Goal: Task Accomplishment & Management: Manage account settings

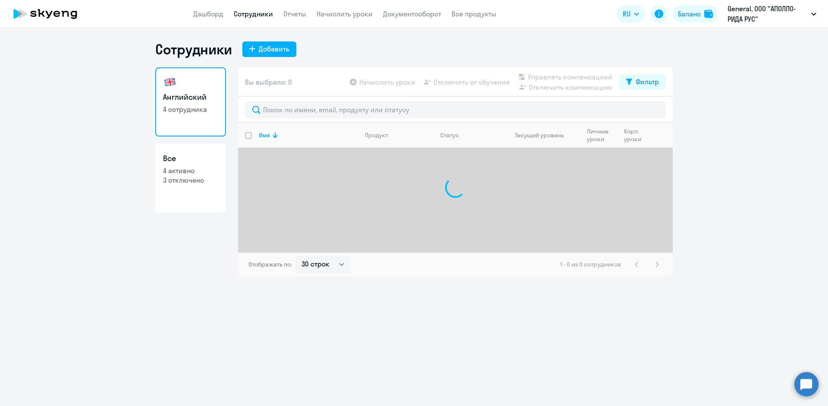
select select "30"
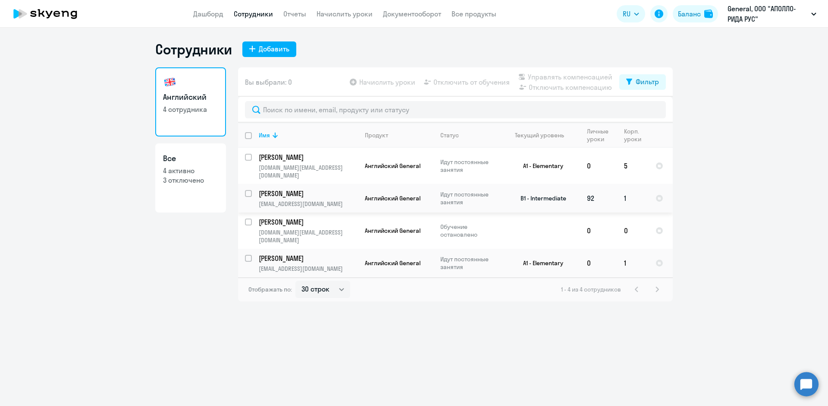
click at [248, 190] on input "select row 14961477" at bounding box center [253, 198] width 17 height 17
checkbox input "true"
click at [247, 255] on input "select row 20231558" at bounding box center [253, 263] width 17 height 17
checkbox input "true"
click at [384, 79] on span "Начислить уроки" at bounding box center [387, 82] width 56 height 10
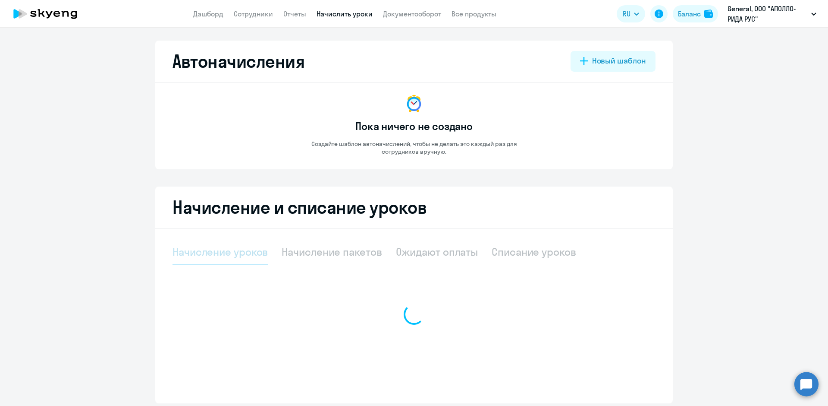
select select "10"
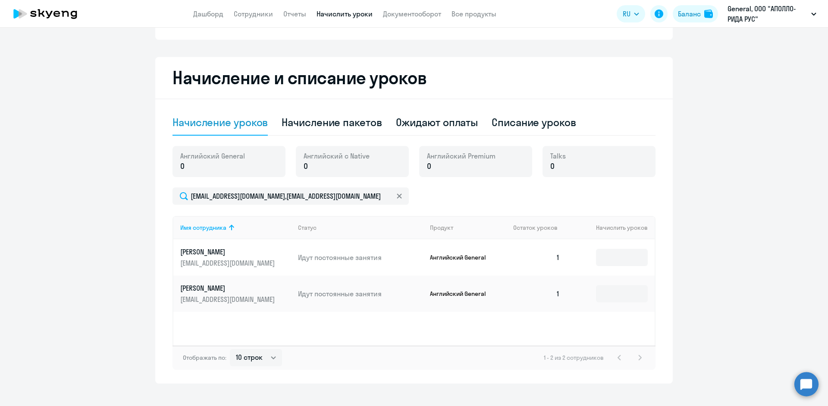
scroll to position [141, 0]
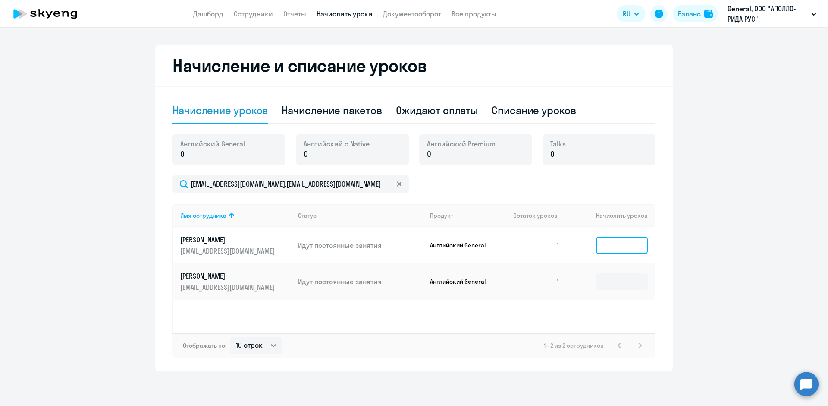
click at [601, 245] on input at bounding box center [622, 244] width 52 height 17
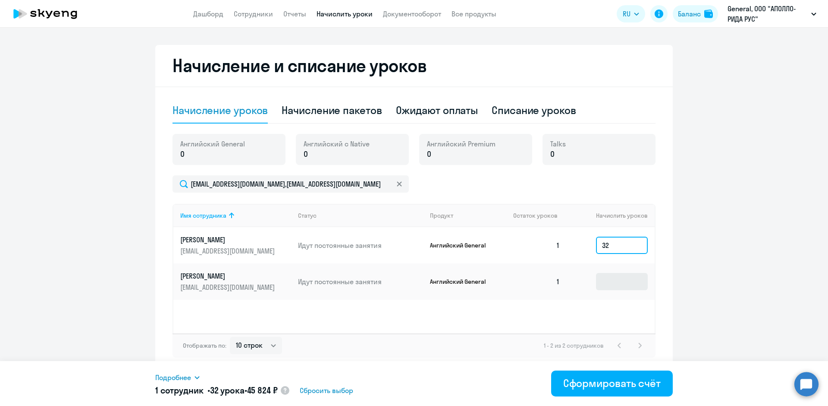
type input "32"
click at [630, 278] on input at bounding box center [622, 281] width 52 height 17
type input "3"
click at [620, 248] on input "32" at bounding box center [622, 244] width 52 height 17
type input "3"
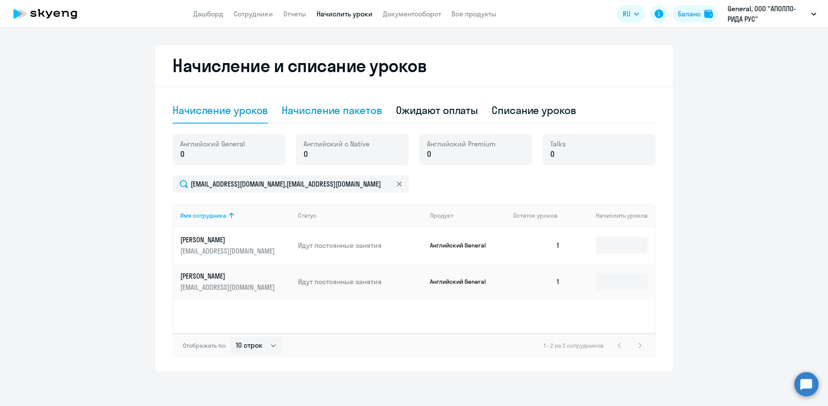
click at [361, 107] on div "Начисление пакетов" at bounding box center [332, 110] width 100 height 14
select select "10"
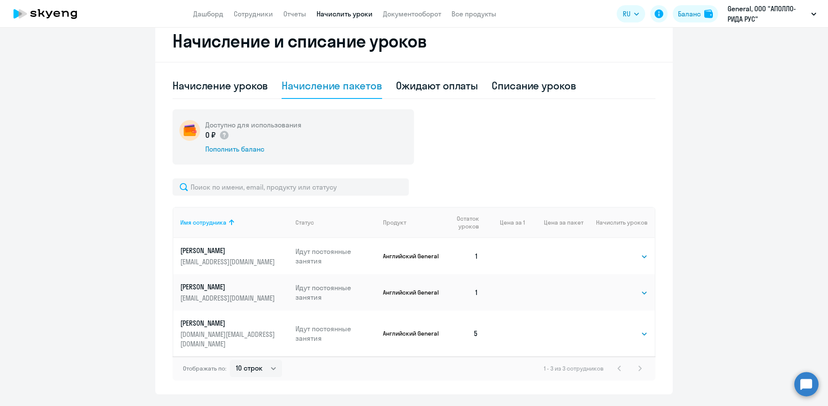
scroll to position [179, 0]
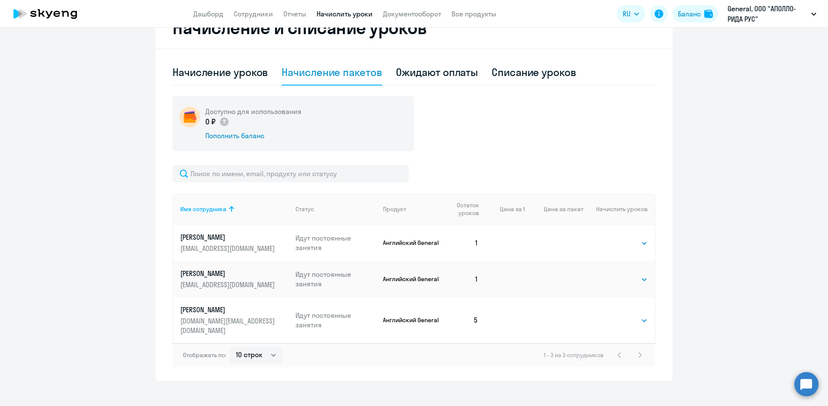
click at [626, 248] on td "Выбрать 4 8 16 32 64 96 128 Выбрать" at bounding box center [619, 242] width 71 height 36
click at [626, 246] on select "Выбрать 4 8 16 32 64 96 128" at bounding box center [630, 243] width 35 height 10
select select "32"
click at [613, 238] on select "Выбрать 4 8 16 32 64 96 128" at bounding box center [630, 243] width 35 height 10
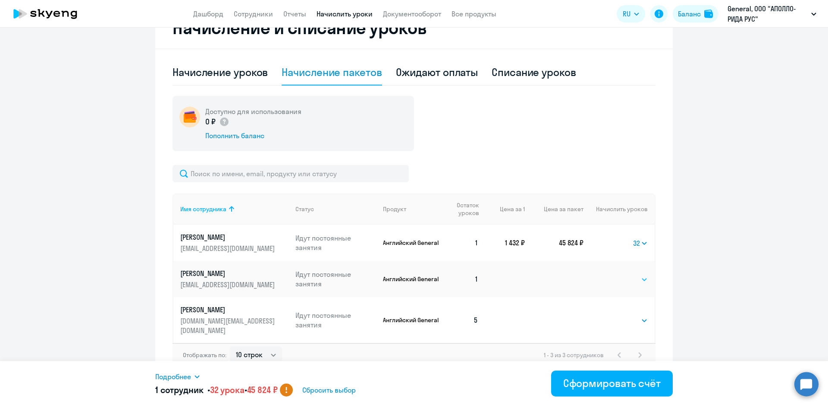
click at [635, 280] on select "Выбрать 4 8 16 32 64 96 128" at bounding box center [630, 279] width 35 height 10
select select "32"
click at [613, 274] on select "Выбрать 4 8 16 32 64 96 128" at bounding box center [630, 279] width 35 height 10
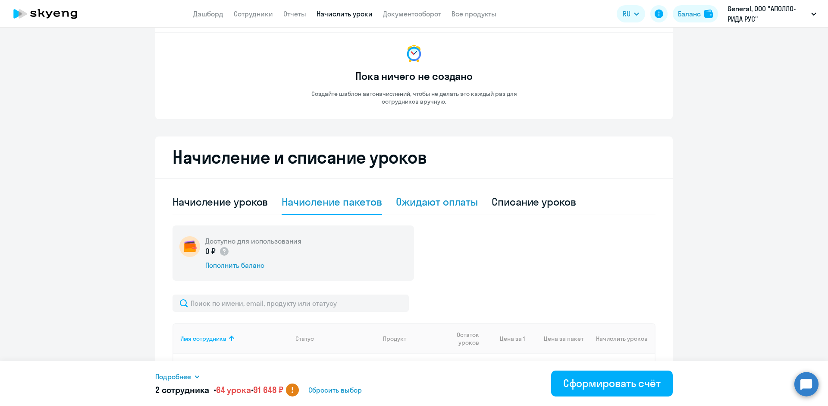
click at [452, 208] on div "Ожидают оплаты" at bounding box center [437, 202] width 82 height 14
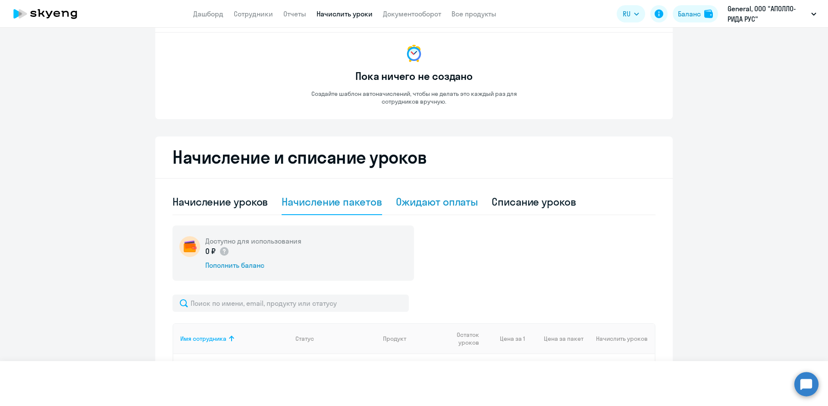
scroll to position [32, 0]
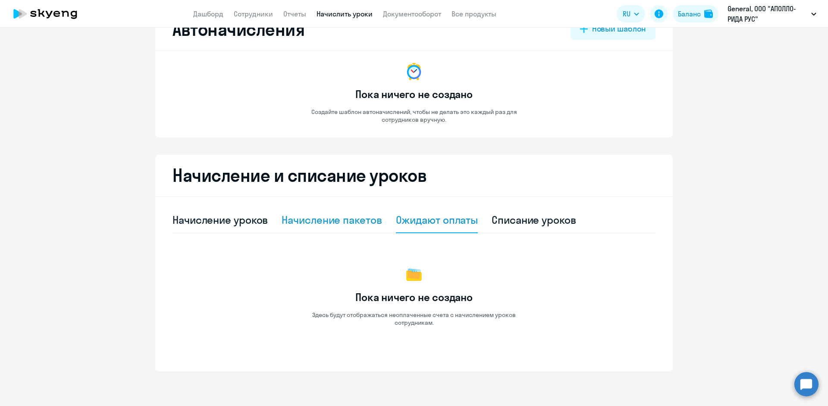
click at [322, 218] on div "Начисление пакетов" at bounding box center [332, 220] width 100 height 14
select select "10"
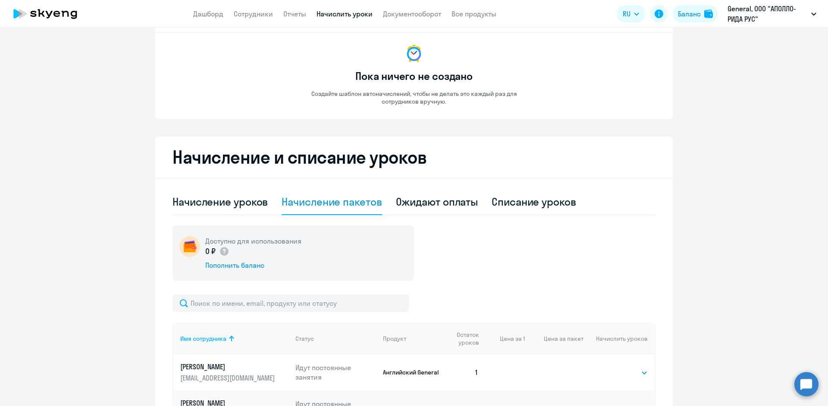
scroll to position [179, 0]
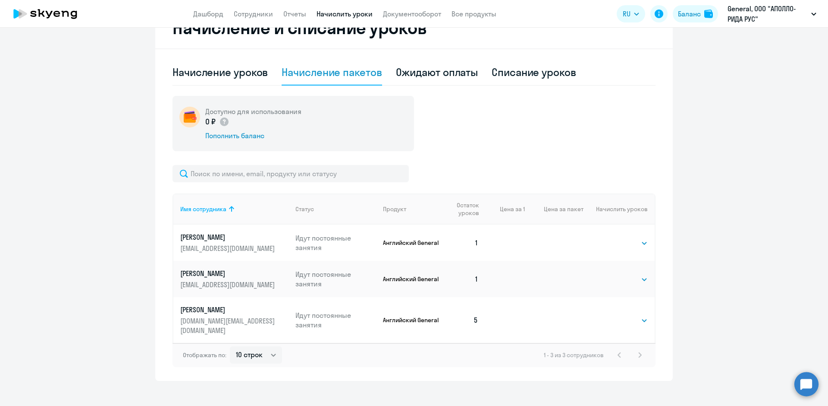
click at [607, 239] on td "Выбрать 4 8 16 32 64 96 128 Выбрать" at bounding box center [619, 242] width 71 height 36
click at [626, 247] on select "Выбрать 4 8 16 32 64 96 128" at bounding box center [630, 243] width 35 height 10
click at [613, 238] on select "Выбрать 4 8 16 32 64 96 128" at bounding box center [630, 243] width 35 height 10
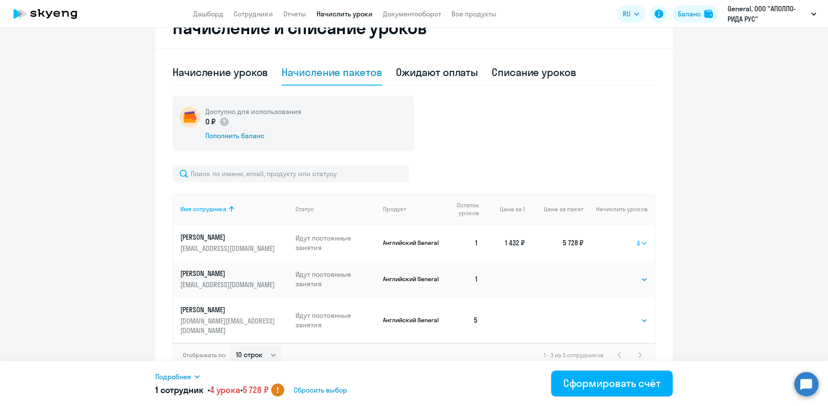
click at [637, 241] on select "Выбрать 4 8 16 32 64 96 128" at bounding box center [642, 243] width 11 height 10
click at [637, 238] on select "Выбрать 4 8 16 32 64 96 128" at bounding box center [642, 243] width 11 height 10
click at [639, 243] on select "Выбрать 4 8 16 32 64 96 128" at bounding box center [642, 243] width 11 height 10
click at [637, 238] on select "Выбрать 4 8 16 32 64 96 128" at bounding box center [642, 243] width 11 height 10
click at [643, 243] on select "Выбрать 4 8 16 32 64 96 128" at bounding box center [641, 243] width 14 height 10
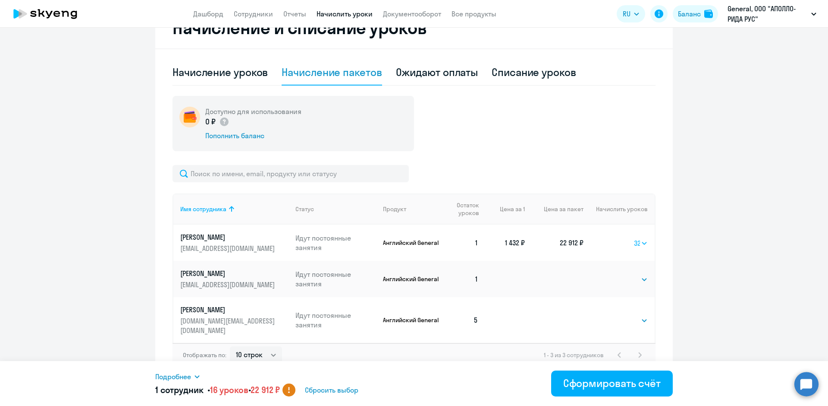
click at [634, 238] on select "Выбрать 4 8 16 32 64 96 128" at bounding box center [641, 243] width 14 height 10
drag, startPoint x: 635, startPoint y: 246, endPoint x: 627, endPoint y: 258, distance: 14.2
click at [635, 246] on select "Выбрать 4 8 16 32 64 96 128" at bounding box center [640, 243] width 15 height 10
click at [633, 238] on select "Выбрать 4 8 16 32 64 96 128" at bounding box center [640, 243] width 15 height 10
click at [638, 239] on select "Выбрать 4 8 16 32 64 96 128" at bounding box center [640, 243] width 15 height 10
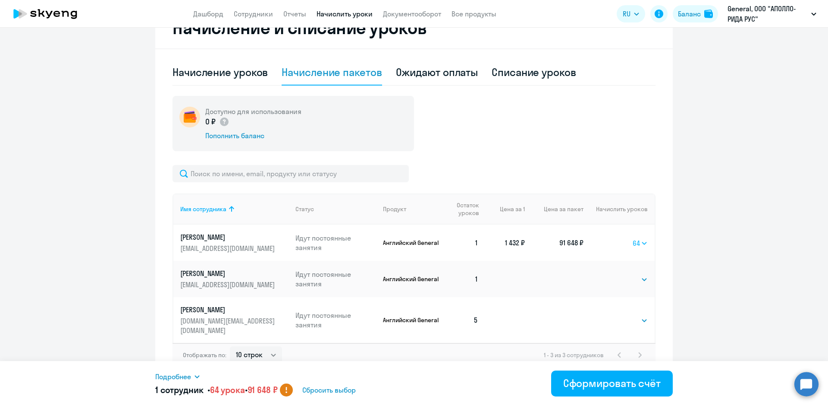
select select "128"
click at [633, 238] on select "Выбрать 4 8 16 32 64 96 128" at bounding box center [640, 243] width 15 height 10
click at [349, 387] on span "Сбросить выбор" at bounding box center [340, 389] width 53 height 10
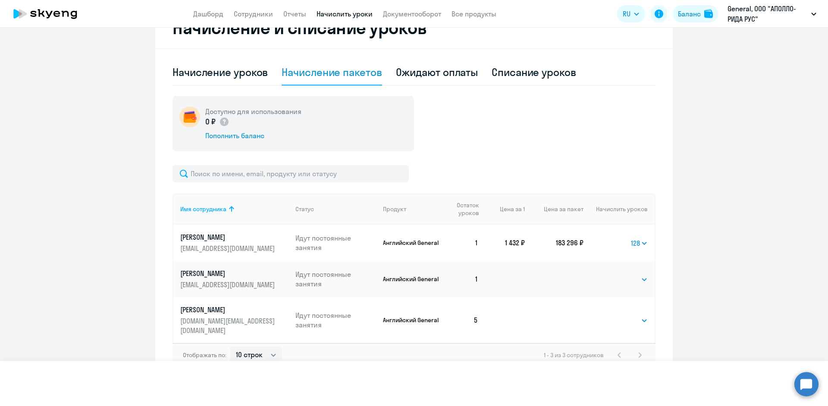
select select
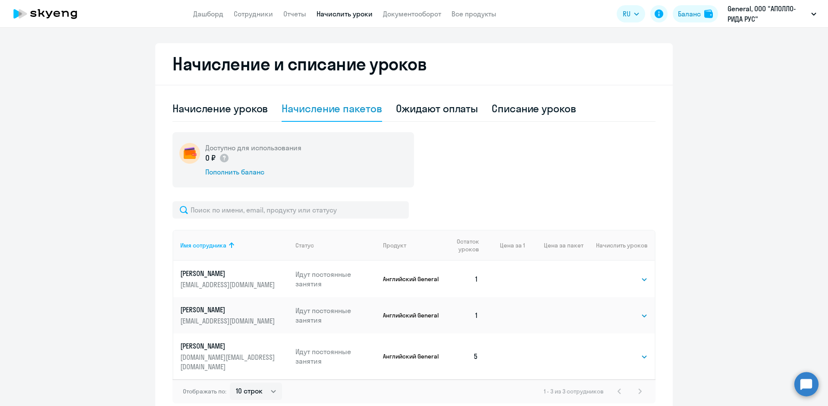
scroll to position [50, 0]
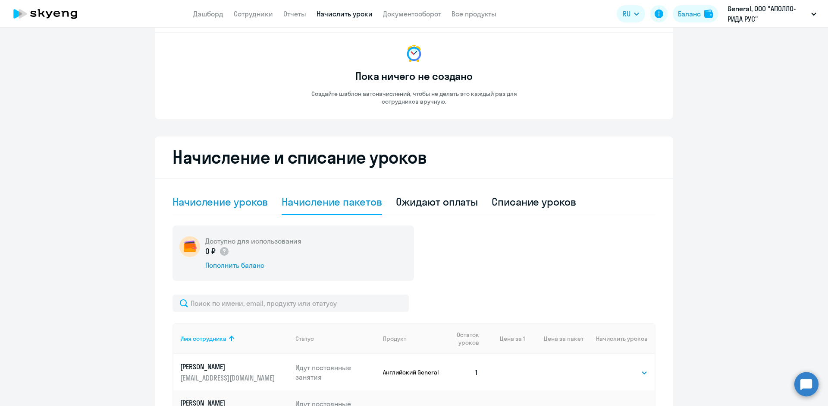
click at [214, 204] on div "Начисление уроков" at bounding box center [220, 202] width 95 height 14
select select "10"
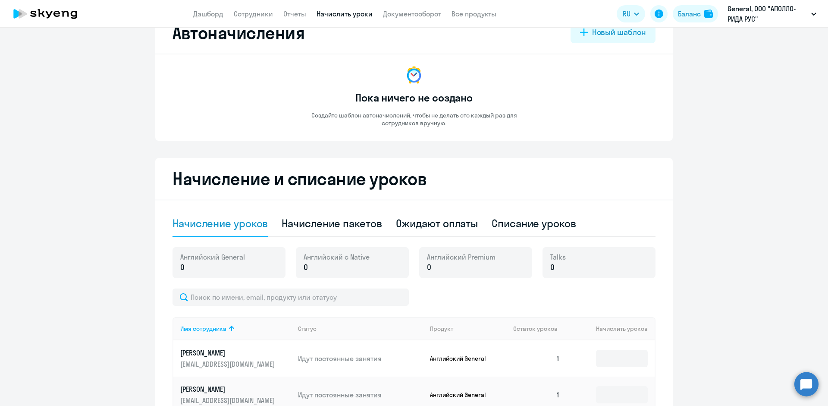
scroll to position [0, 0]
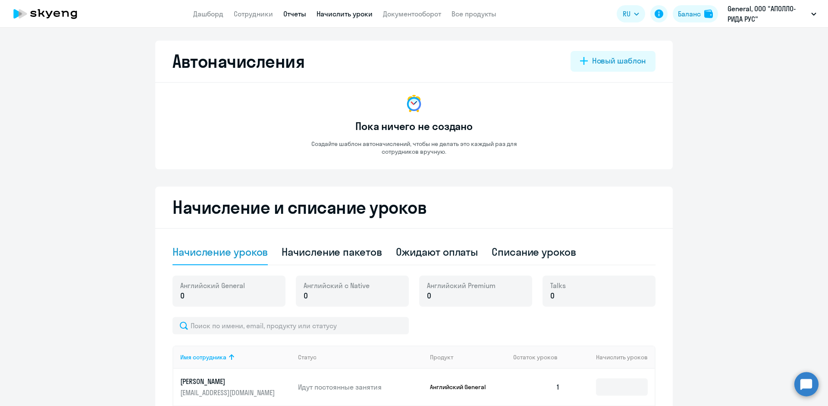
click at [288, 10] on link "Отчеты" at bounding box center [294, 13] width 23 height 9
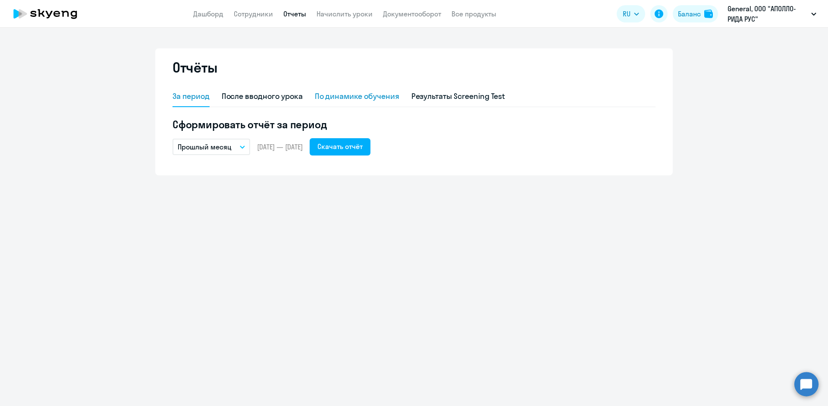
click at [340, 98] on div "По динамике обучения" at bounding box center [357, 96] width 85 height 11
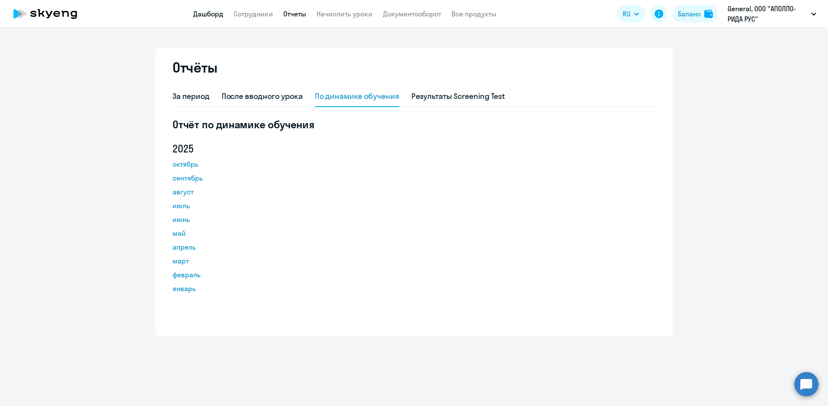
click at [214, 17] on link "Дашборд" at bounding box center [208, 13] width 30 height 9
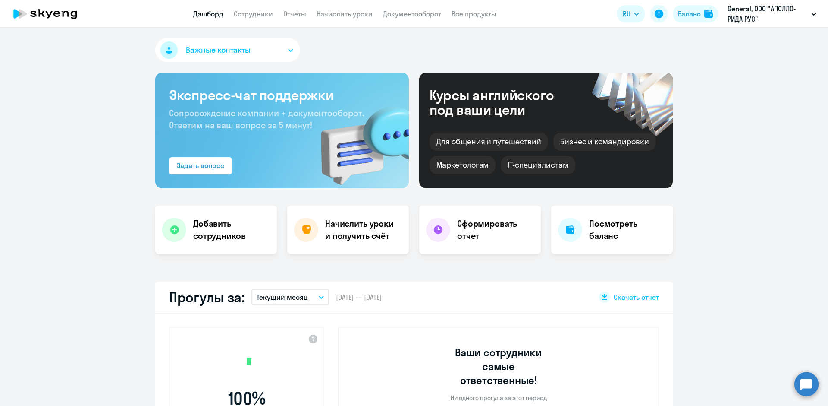
select select "30"
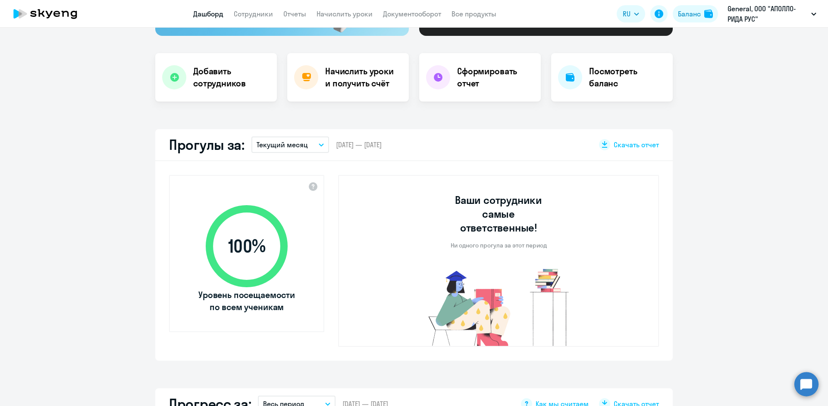
scroll to position [138, 0]
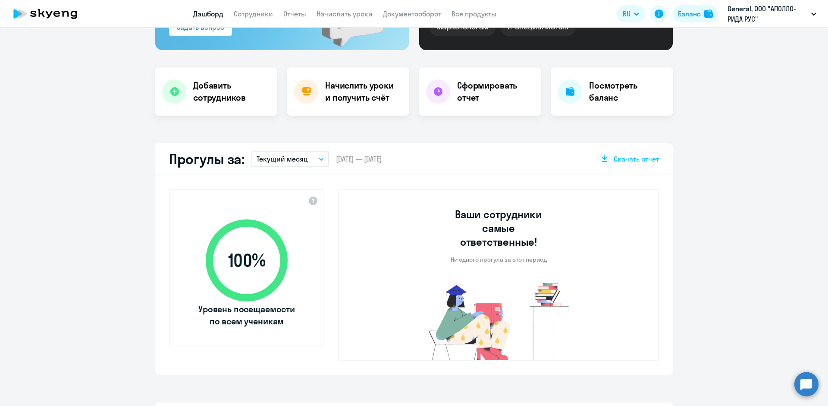
click at [311, 157] on button "Текущий месяц" at bounding box center [291, 159] width 78 height 16
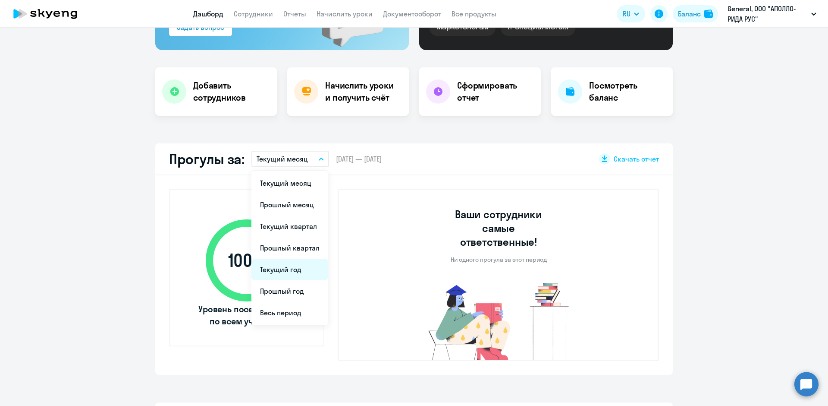
click at [288, 272] on li "Текущий год" at bounding box center [290, 269] width 77 height 22
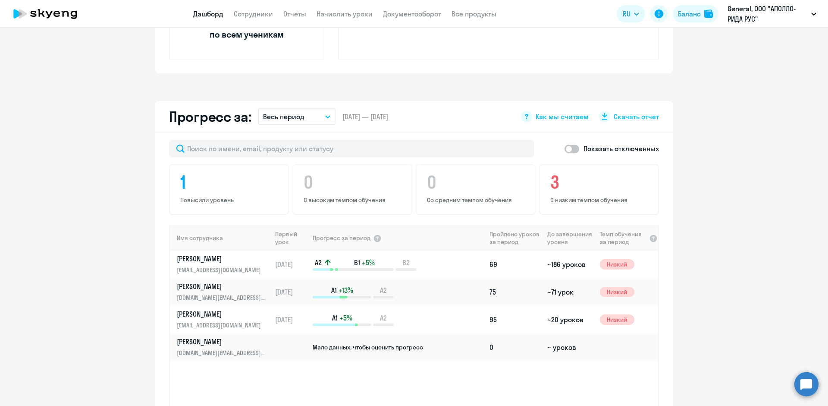
scroll to position [440, 0]
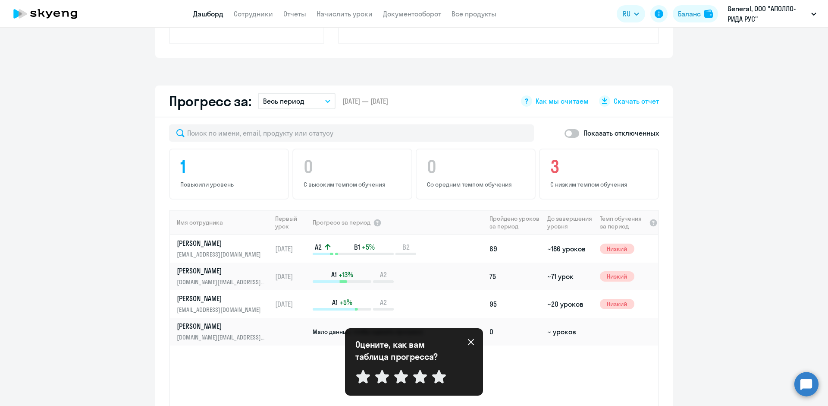
click at [752, 263] on app-progress-dashboard "Прогресс за: Весь период – [DATE] — [DATE] Как мы считаем Скачать отчет Показат…" at bounding box center [414, 275] width 828 height 380
click at [471, 345] on div "Оцените, как вам таблица прогресса? Отправить" at bounding box center [413, 361] width 117 height 47
click at [349, 13] on link "Начислить уроки" at bounding box center [345, 13] width 56 height 9
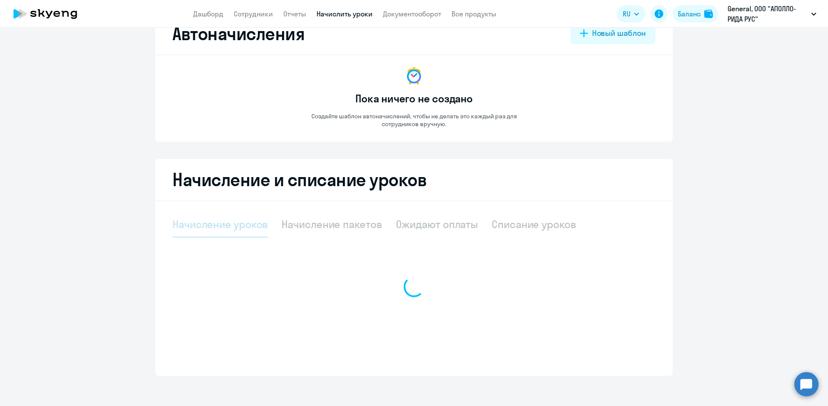
select select "10"
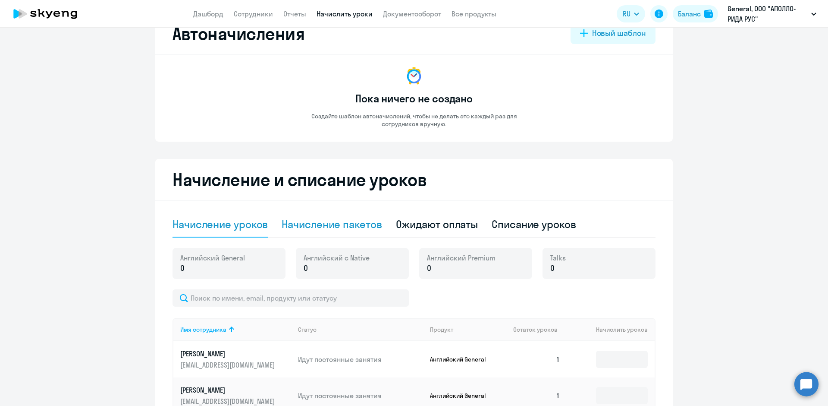
click at [292, 230] on div "Начисление пакетов" at bounding box center [332, 224] width 100 height 14
select select "10"
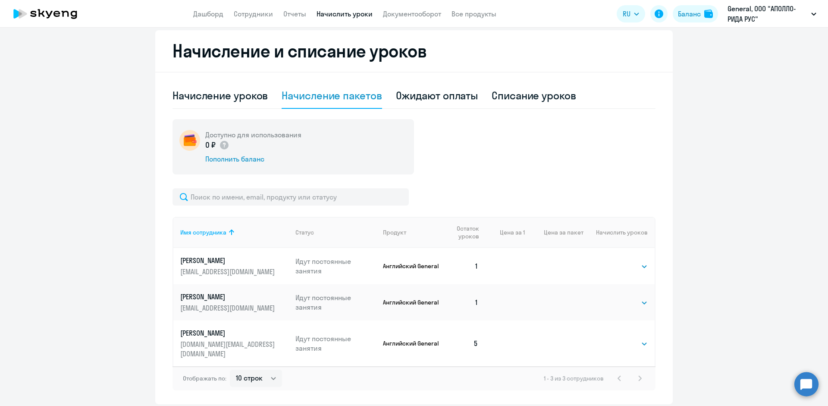
scroll to position [157, 0]
drag, startPoint x: 211, startPoint y: 93, endPoint x: 245, endPoint y: 91, distance: 34.5
click at [211, 93] on div "Начисление уроков" at bounding box center [220, 95] width 95 height 14
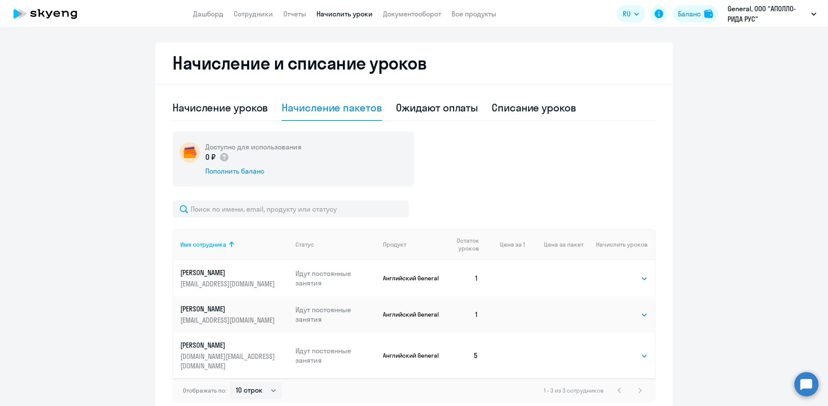
select select "10"
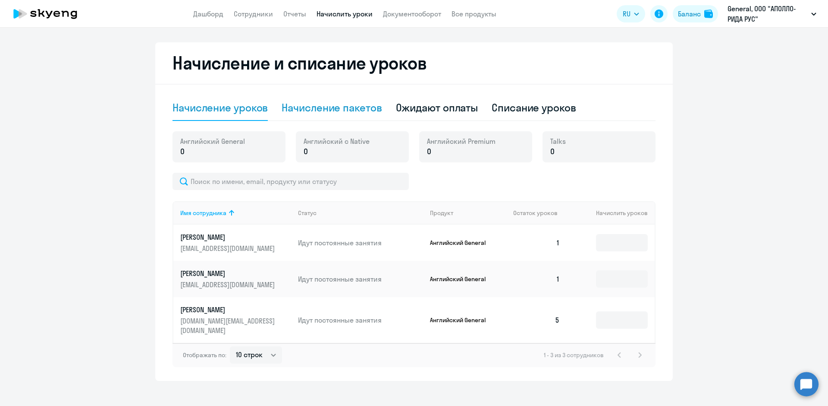
click at [344, 112] on div "Начисление пакетов" at bounding box center [332, 108] width 100 height 14
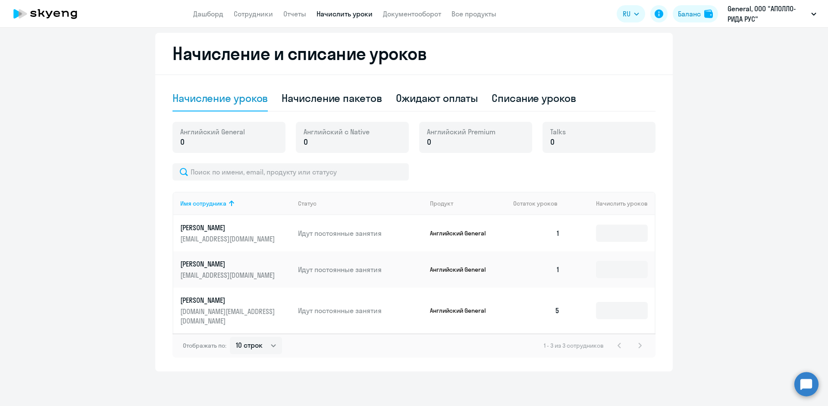
select select "10"
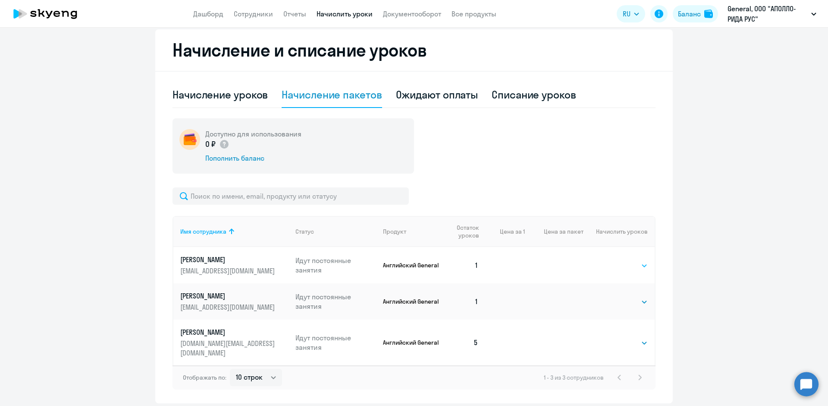
click at [626, 263] on select "Выбрать 4 8 16 32 64 96 128" at bounding box center [630, 265] width 35 height 10
click at [613, 260] on select "Выбрать 4 8 16 32 64 96 128" at bounding box center [630, 265] width 35 height 10
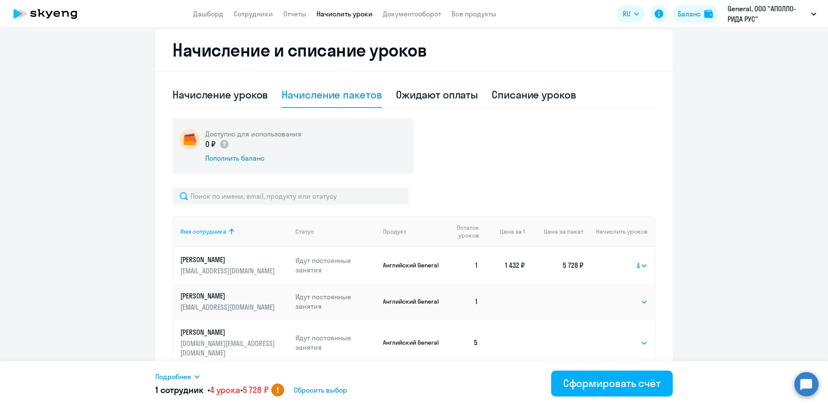
click at [645, 264] on td "Выбрать 4 8 16 32 64 96 128 4" at bounding box center [619, 265] width 71 height 36
click at [637, 264] on select "Выбрать 4 8 16 32 64 96 128" at bounding box center [642, 265] width 11 height 10
select select "128"
click at [637, 260] on select "Выбрать 4 8 16 32 64 96 128" at bounding box center [642, 265] width 11 height 10
click at [221, 100] on div "Начисление уроков" at bounding box center [220, 95] width 95 height 14
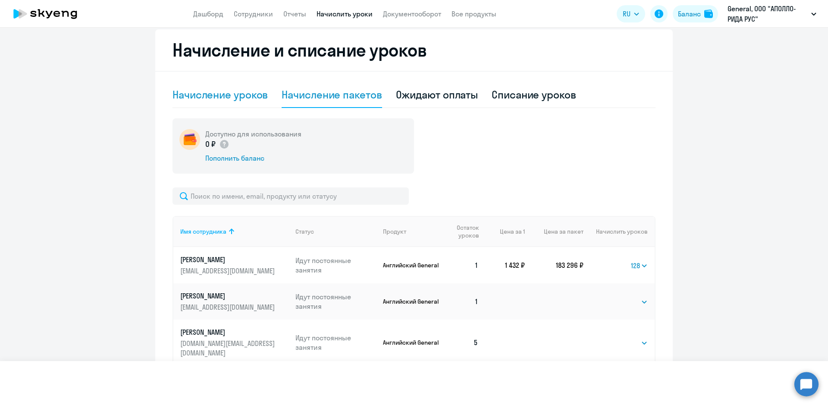
scroll to position [144, 0]
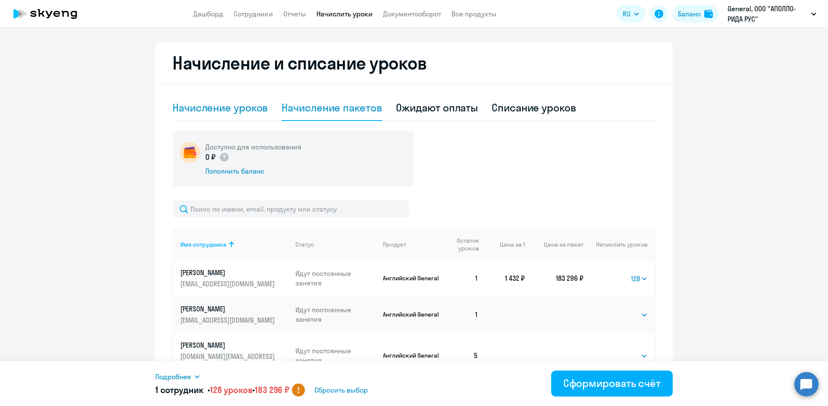
select select "10"
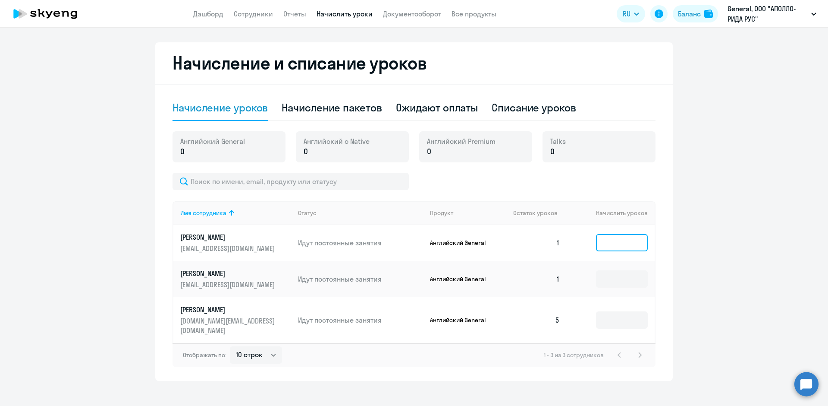
click at [605, 236] on input at bounding box center [622, 242] width 52 height 17
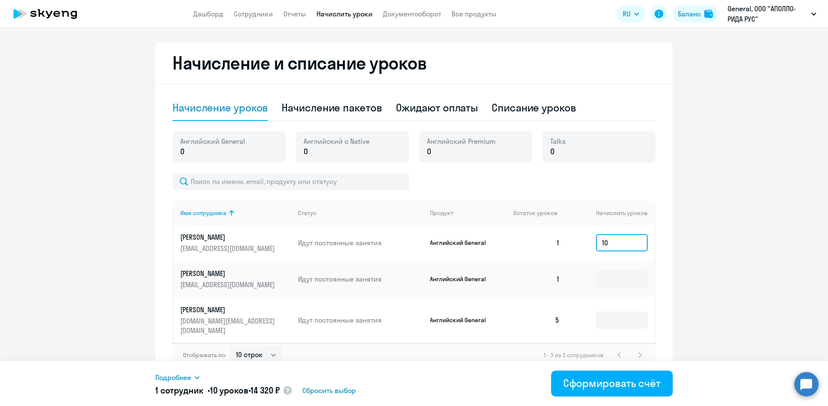
type input "10"
click at [638, 234] on input "10" at bounding box center [622, 242] width 52 height 17
click at [629, 244] on input "10" at bounding box center [622, 242] width 52 height 17
drag, startPoint x: 525, startPoint y: 245, endPoint x: 502, endPoint y: 245, distance: 22.9
click at [502, 245] on tr "[PERSON_NAME] [PERSON_NAME][EMAIL_ADDRESS][DOMAIN_NAME] Идут постоянные занятия…" at bounding box center [413, 242] width 481 height 36
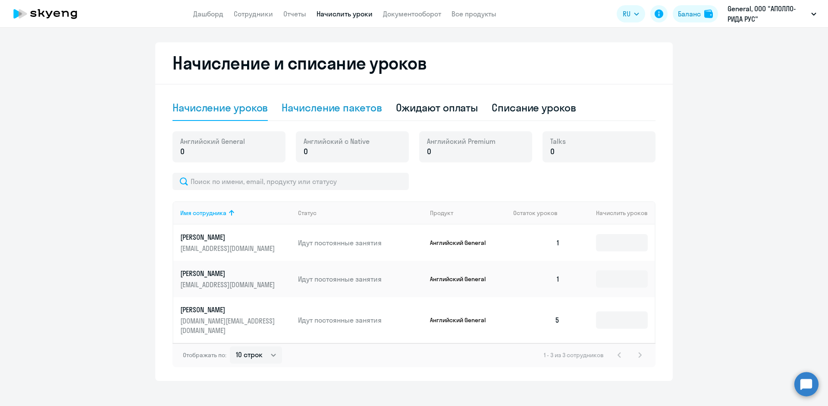
click at [330, 116] on div "Начисление пакетов" at bounding box center [332, 108] width 100 height 26
select select "10"
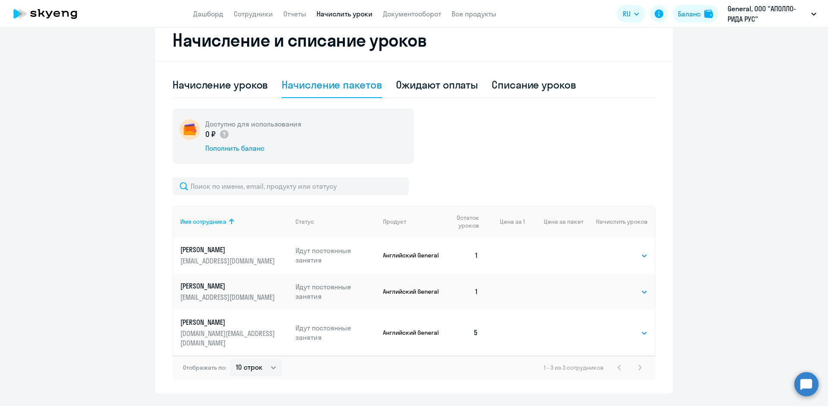
scroll to position [179, 0]
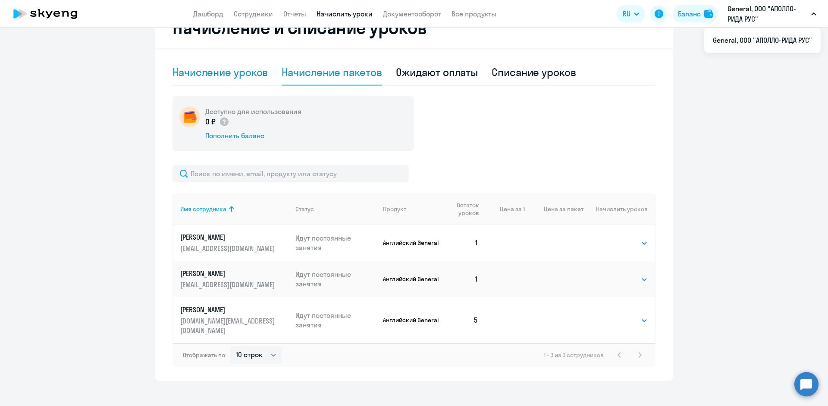
click at [224, 67] on div "Начисление уроков" at bounding box center [220, 72] width 95 height 14
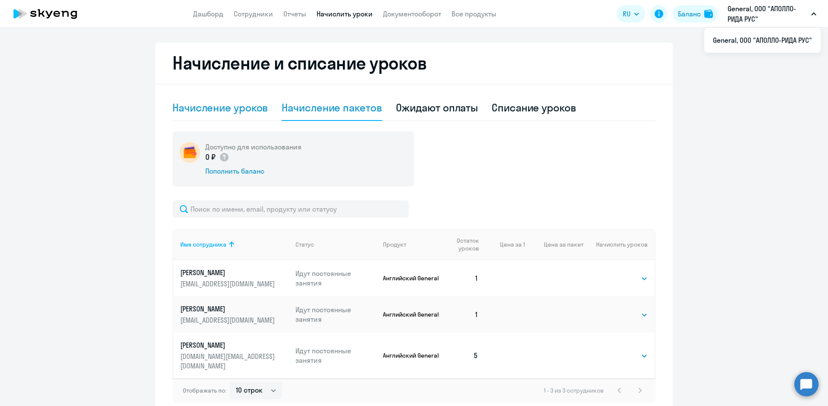
select select "10"
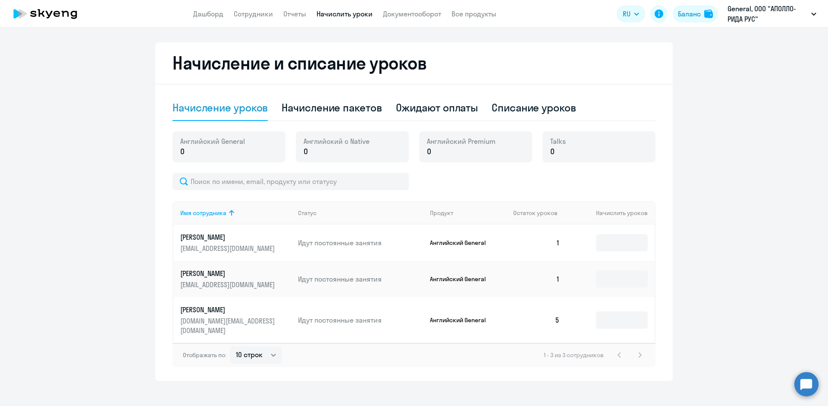
scroll to position [0, 0]
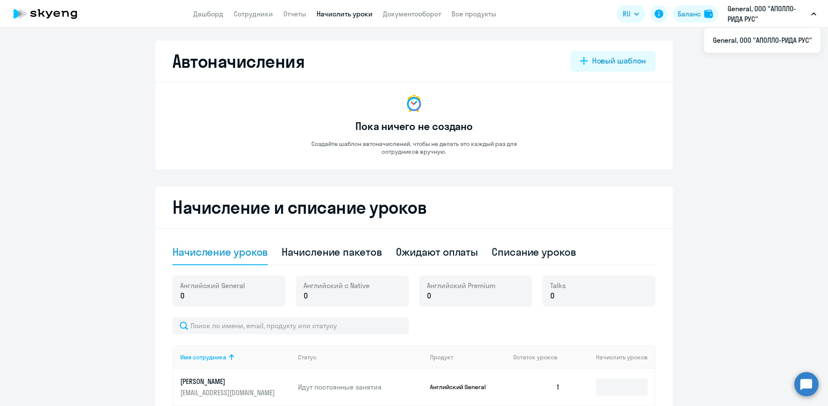
click at [739, 15] on p "General, ООО "АПОЛЛО-РИДА РУС"" at bounding box center [768, 13] width 80 height 21
click at [762, 35] on li "General, ООО "АПОЛЛО-РИДА РУС"" at bounding box center [762, 40] width 116 height 22
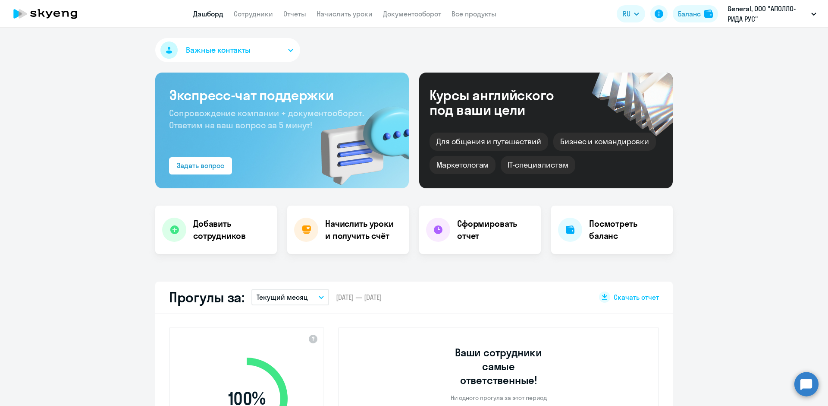
select select "30"
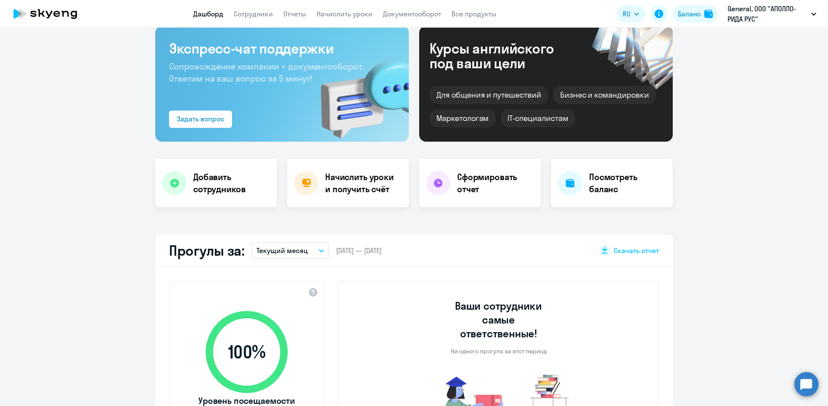
scroll to position [173, 0]
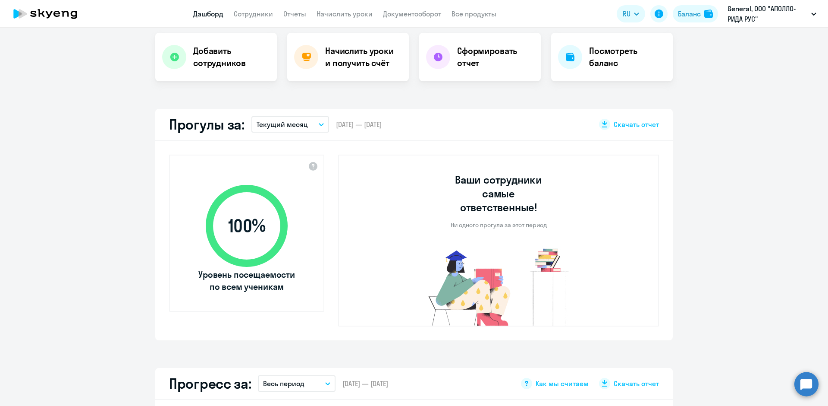
click at [307, 129] on button "Текущий месяц" at bounding box center [291, 124] width 78 height 16
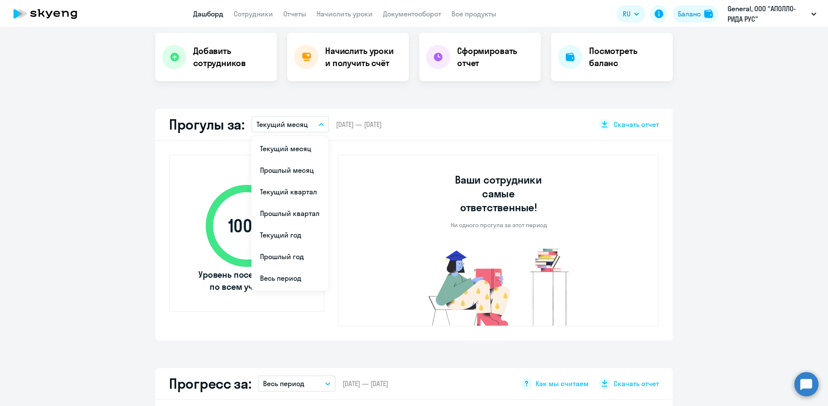
click at [275, 229] on li "Текущий год" at bounding box center [290, 235] width 77 height 22
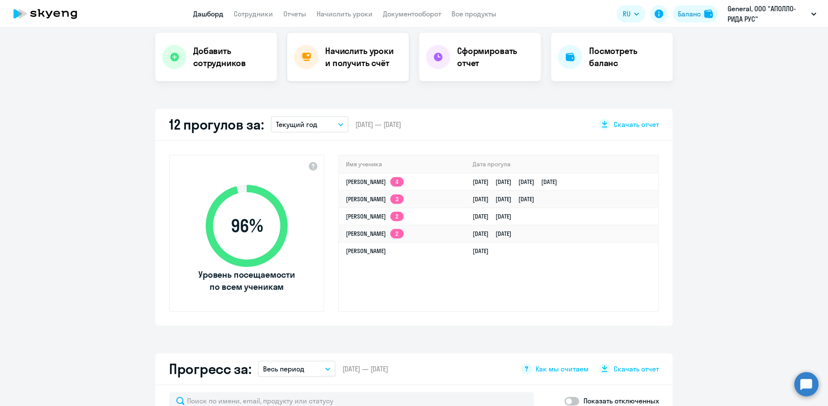
click at [371, 65] on h4 "Начислить уроки и получить счёт" at bounding box center [362, 57] width 75 height 24
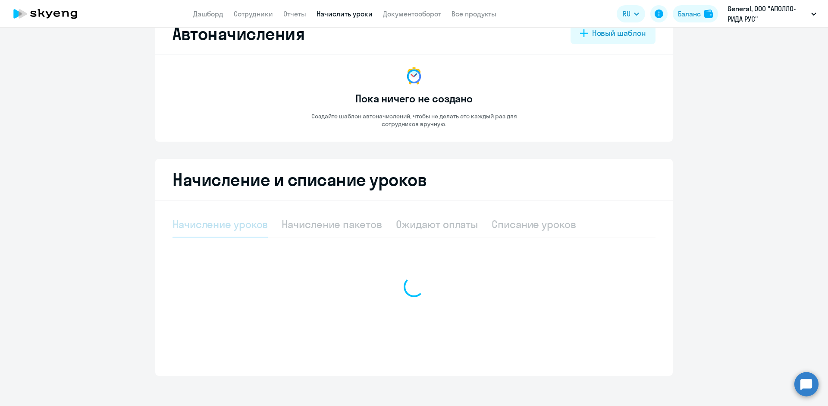
select select "10"
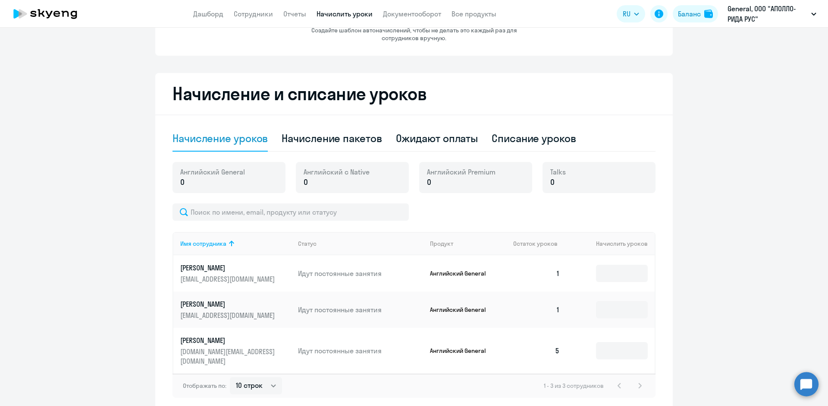
scroll to position [114, 0]
click at [323, 137] on div "Начисление пакетов" at bounding box center [332, 138] width 100 height 14
select select "10"
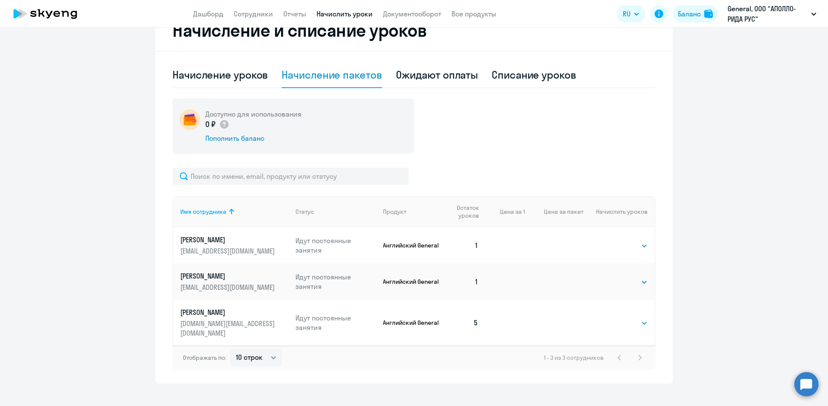
scroll to position [179, 0]
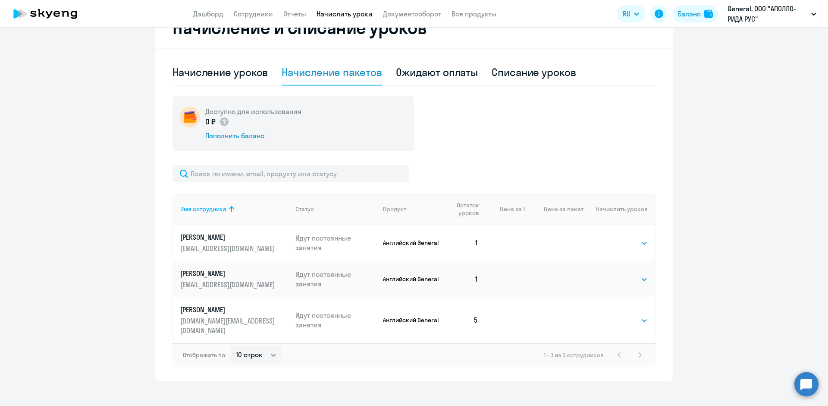
click at [631, 236] on td "Выбрать 4 8 16 32 64 96 128 Выбрать" at bounding box center [619, 242] width 71 height 36
click at [630, 239] on select "Выбрать 4 8 16 32 64 96 128" at bounding box center [630, 243] width 35 height 10
select select "32"
click at [613, 238] on select "Выбрать 4 8 16 32 64 96 128" at bounding box center [630, 243] width 35 height 10
